Goal: Find specific page/section: Find specific page/section

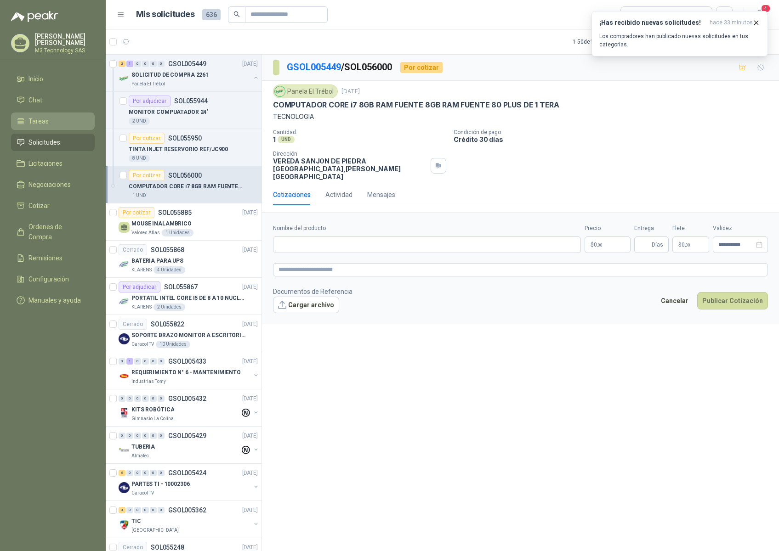
click at [42, 119] on span "Tareas" at bounding box center [38, 121] width 20 height 10
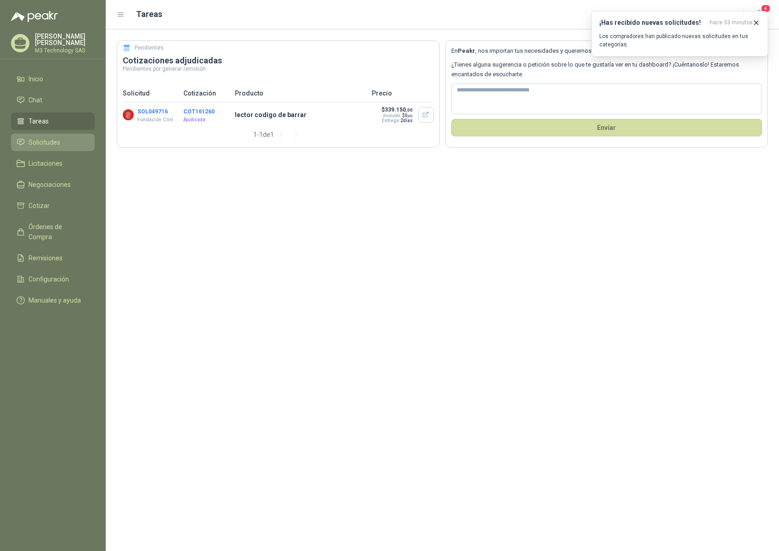
click at [44, 138] on span "Solicitudes" at bounding box center [44, 142] width 32 height 10
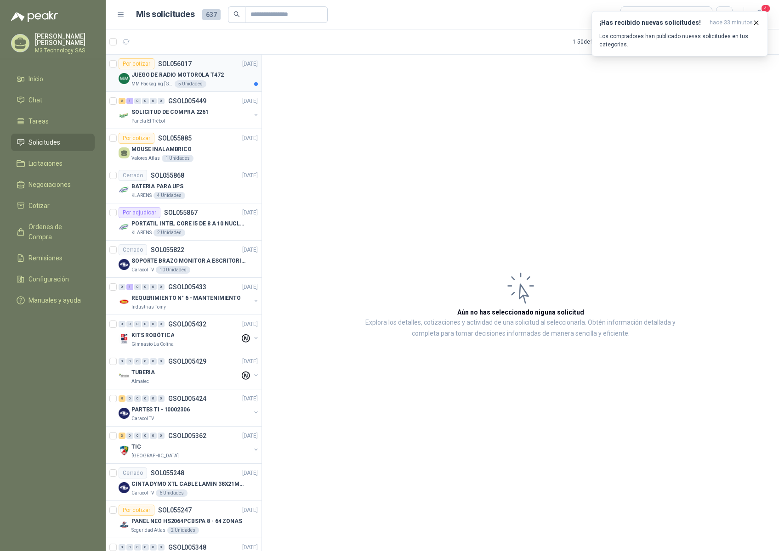
click at [215, 82] on div "MM Packaging [GEOGRAPHIC_DATA] 5 Unidades" at bounding box center [194, 83] width 126 height 7
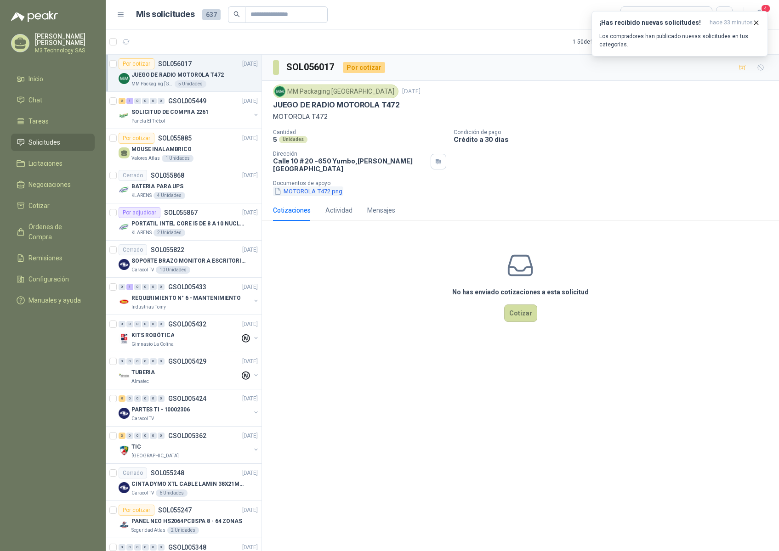
click at [300, 187] on button "MOTOROLA T472.png" at bounding box center [308, 192] width 70 height 10
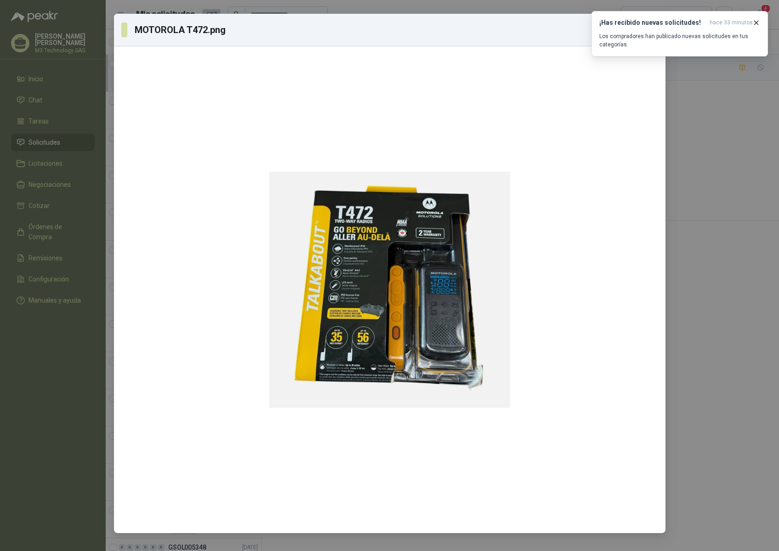
click at [764, 126] on div "MOTOROLA T472.png Descargar" at bounding box center [389, 275] width 779 height 551
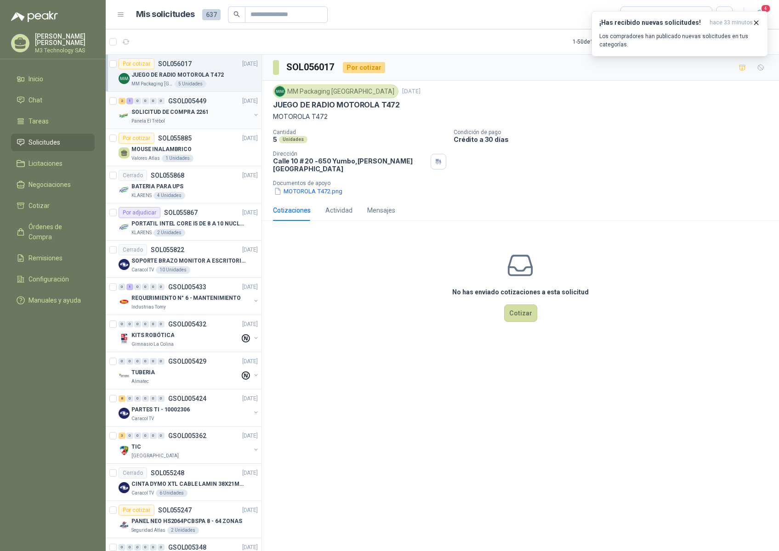
click at [202, 121] on div "Panela El Trébol" at bounding box center [190, 121] width 119 height 7
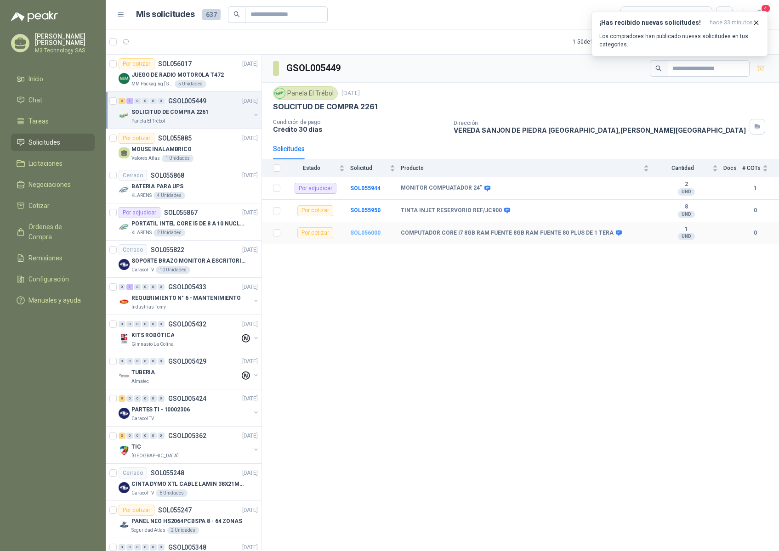
click at [364, 233] on b "SOL056000" at bounding box center [365, 233] width 30 height 6
